Goal: Task Accomplishment & Management: Complete application form

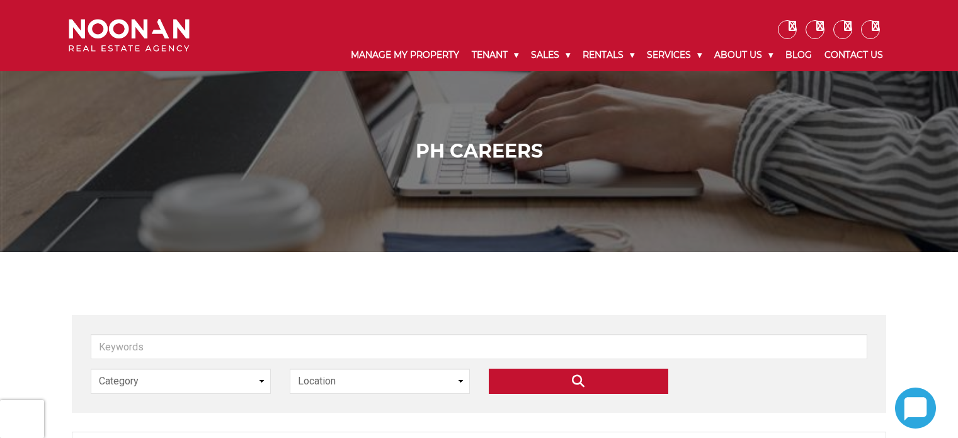
click at [300, 368] on select "Location [GEOGRAPHIC_DATA]" at bounding box center [380, 380] width 180 height 25
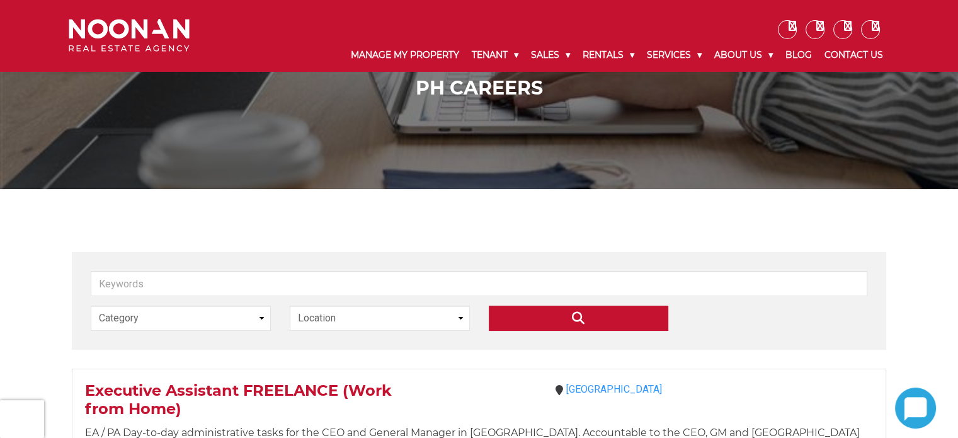
scroll to position [63, 0]
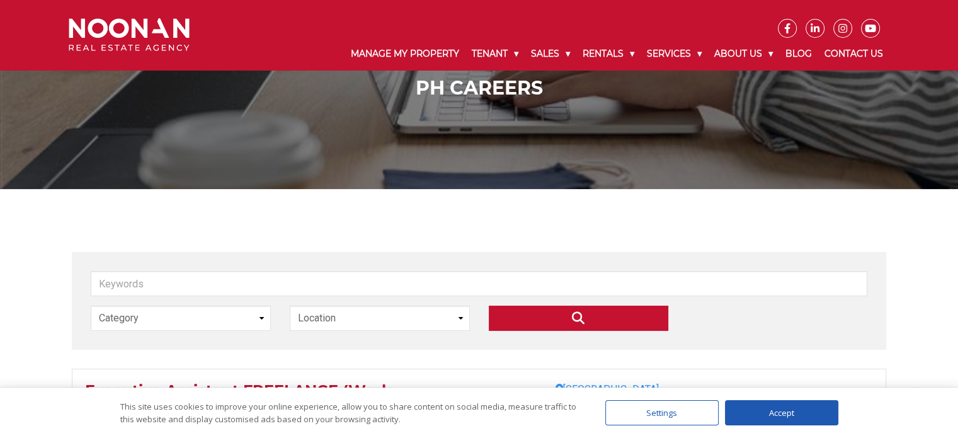
select select "[GEOGRAPHIC_DATA]"
click at [290, 305] on select "Location [GEOGRAPHIC_DATA]" at bounding box center [380, 317] width 180 height 25
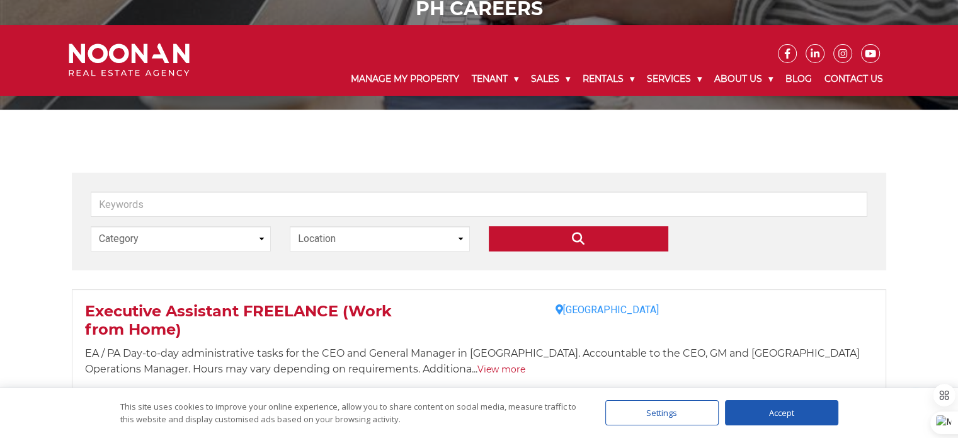
scroll to position [189, 0]
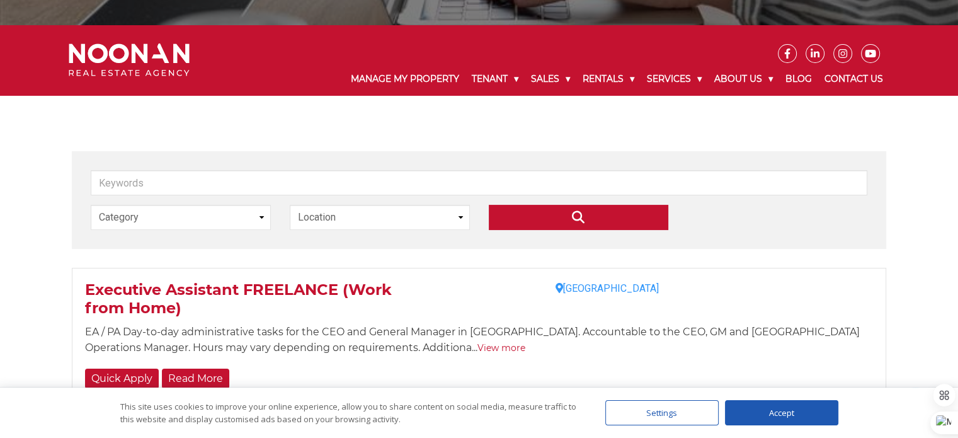
click at [312, 280] on span "Executive Assistant FREELANCE (Work from Home)" at bounding box center [238, 298] width 307 height 37
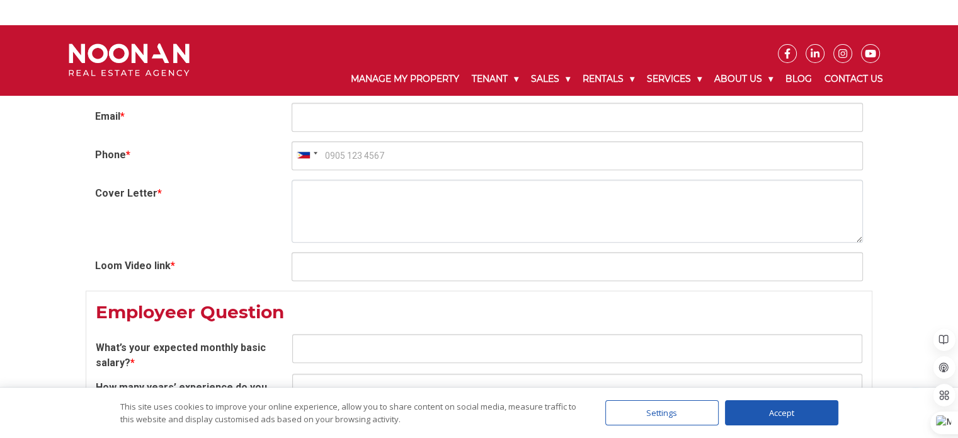
scroll to position [1134, 0]
